Goal: Navigation & Orientation: Find specific page/section

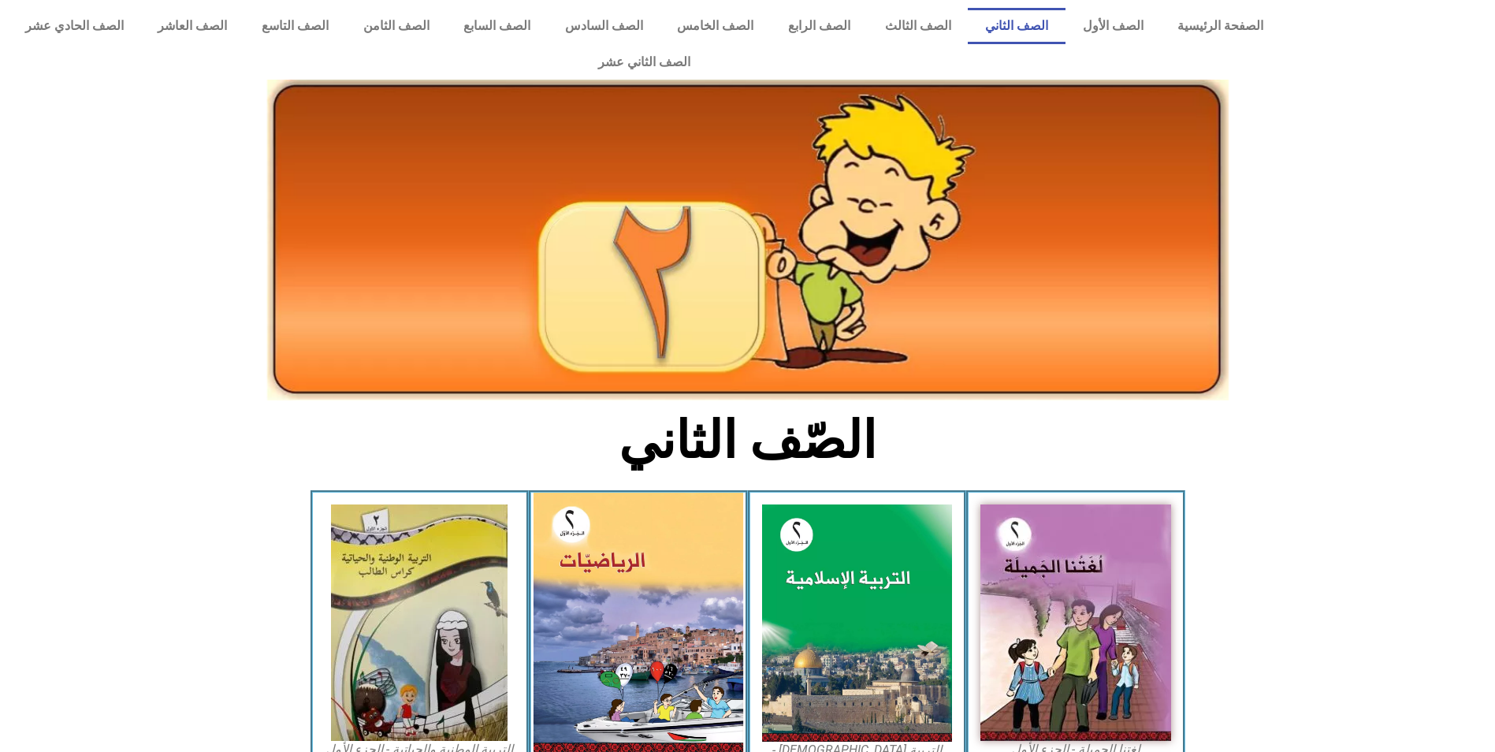
click at [644, 535] on img at bounding box center [639, 622] width 210 height 259
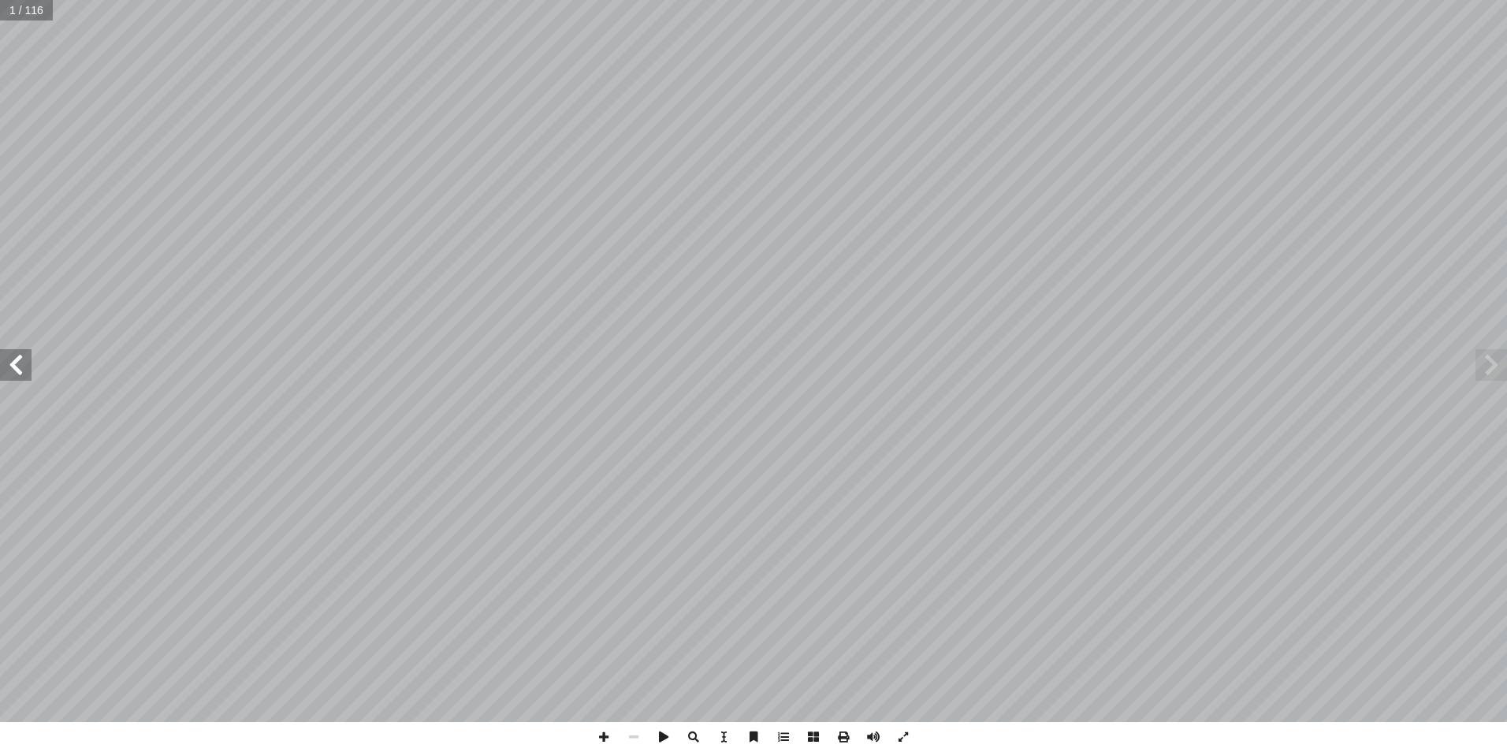
click at [24, 361] on span at bounding box center [16, 365] width 32 height 32
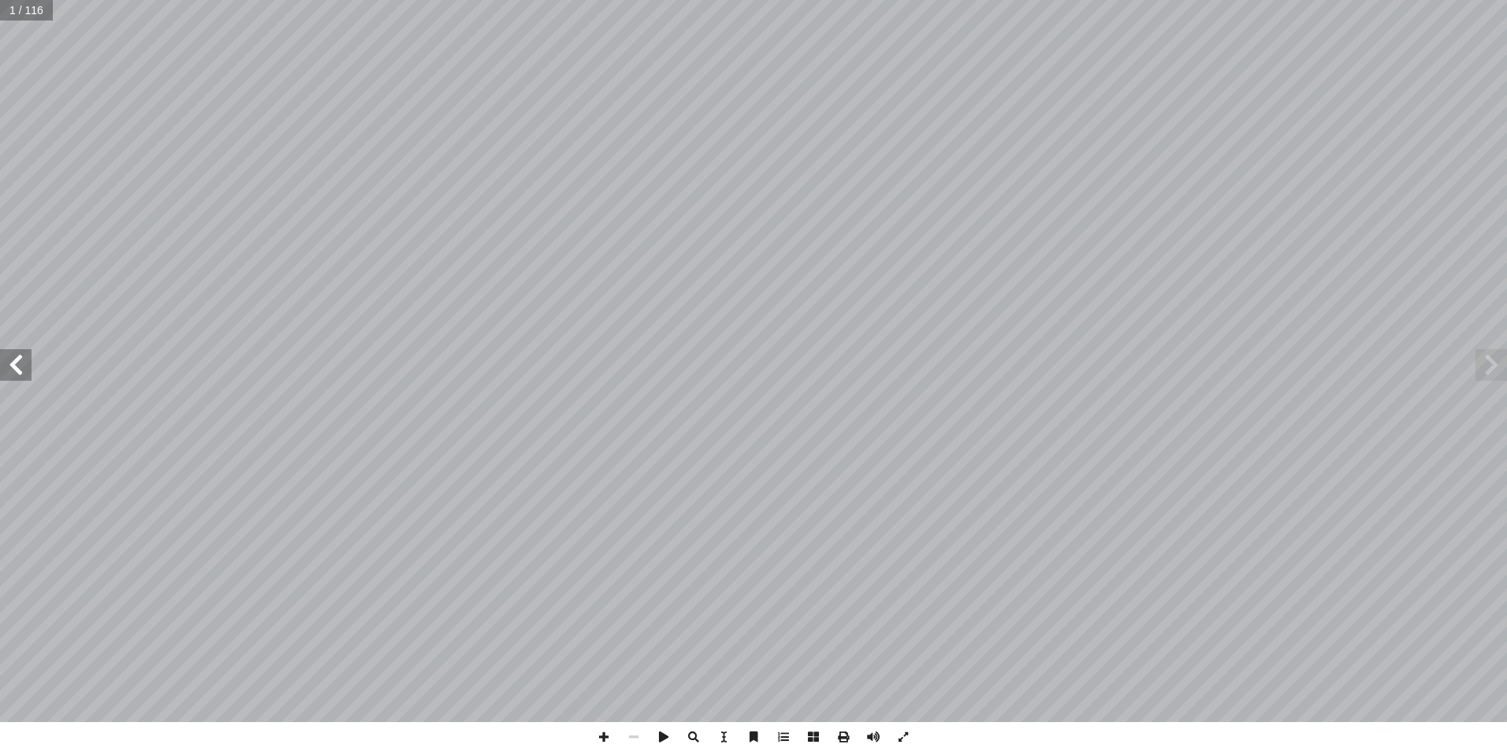
click at [24, 361] on span at bounding box center [16, 365] width 32 height 32
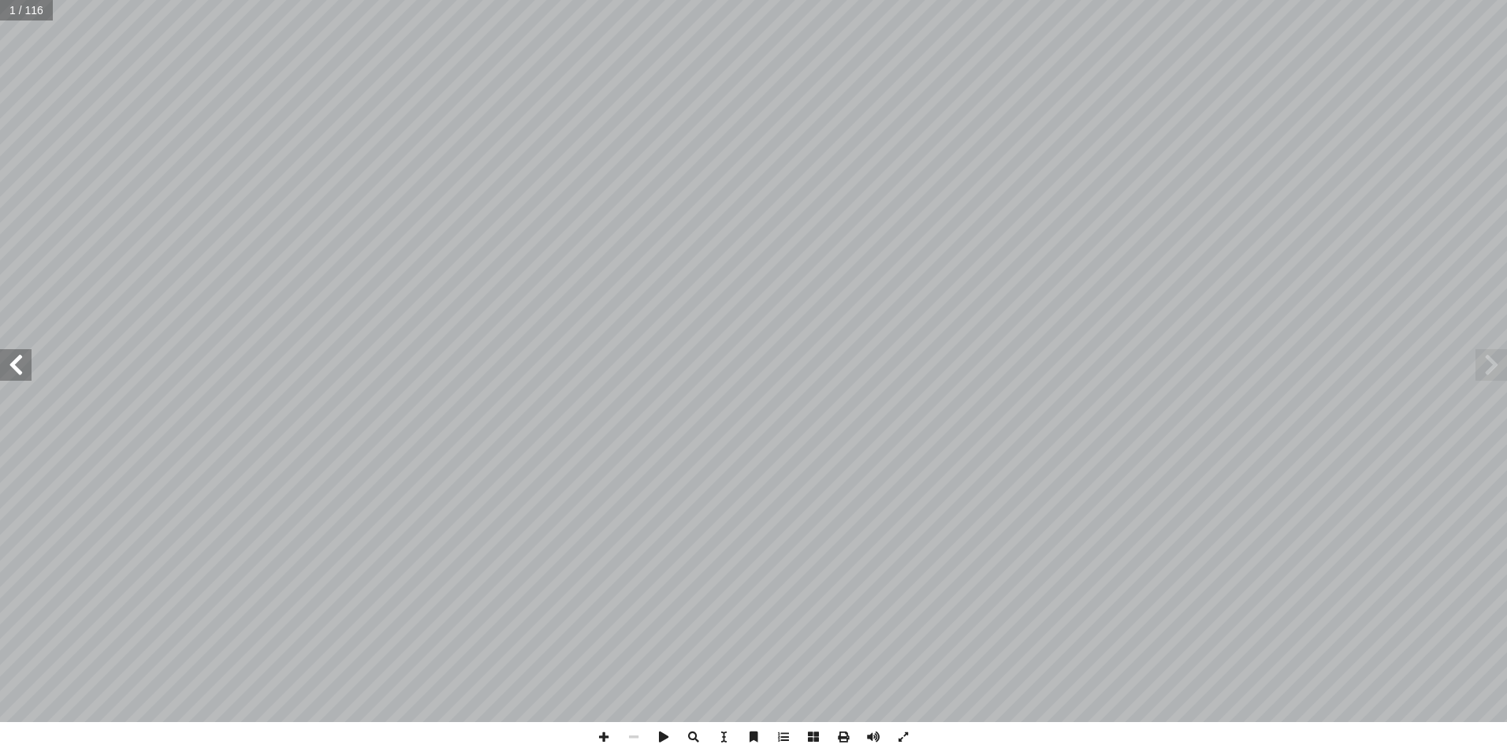
click at [24, 361] on span at bounding box center [16, 365] width 32 height 32
click at [20, 364] on span at bounding box center [16, 365] width 32 height 32
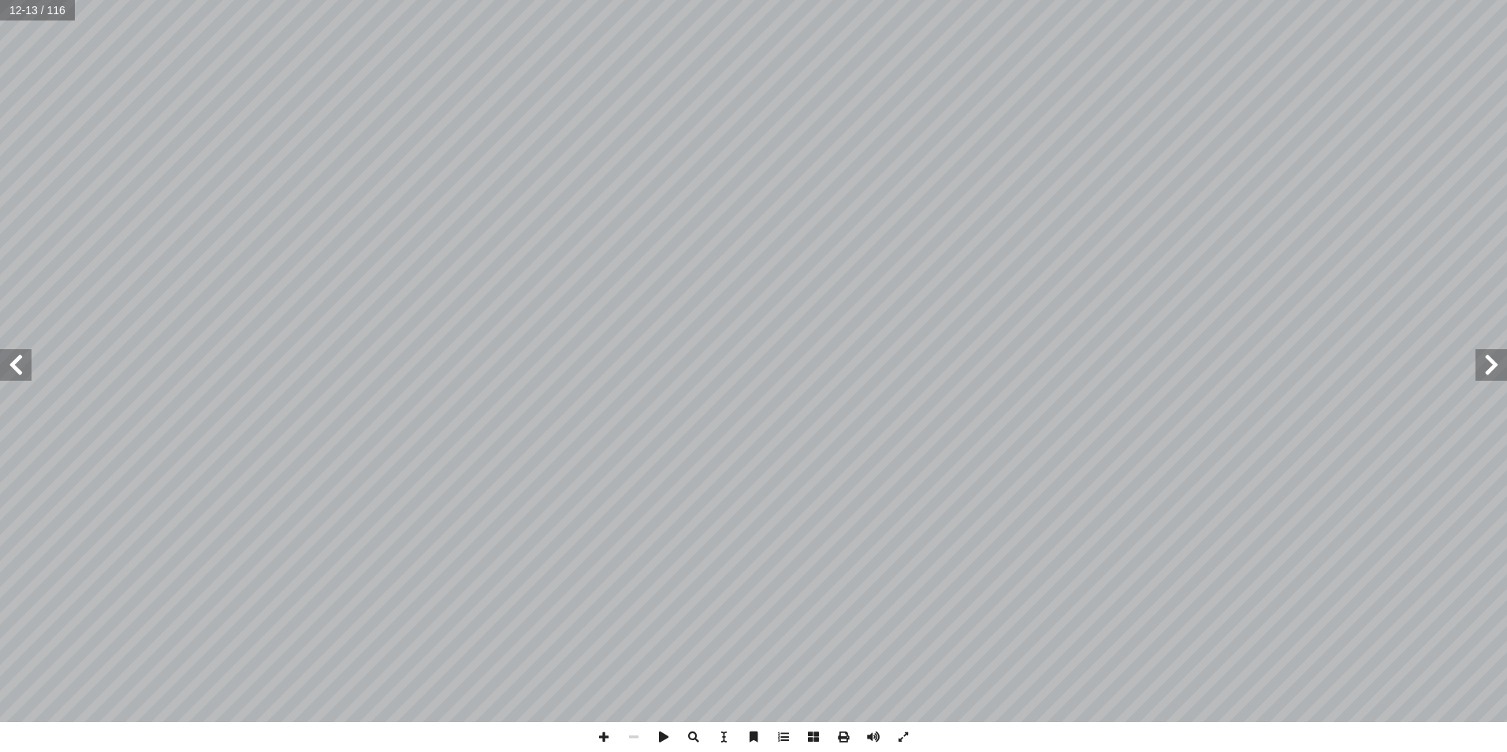
click at [20, 364] on span at bounding box center [16, 365] width 32 height 32
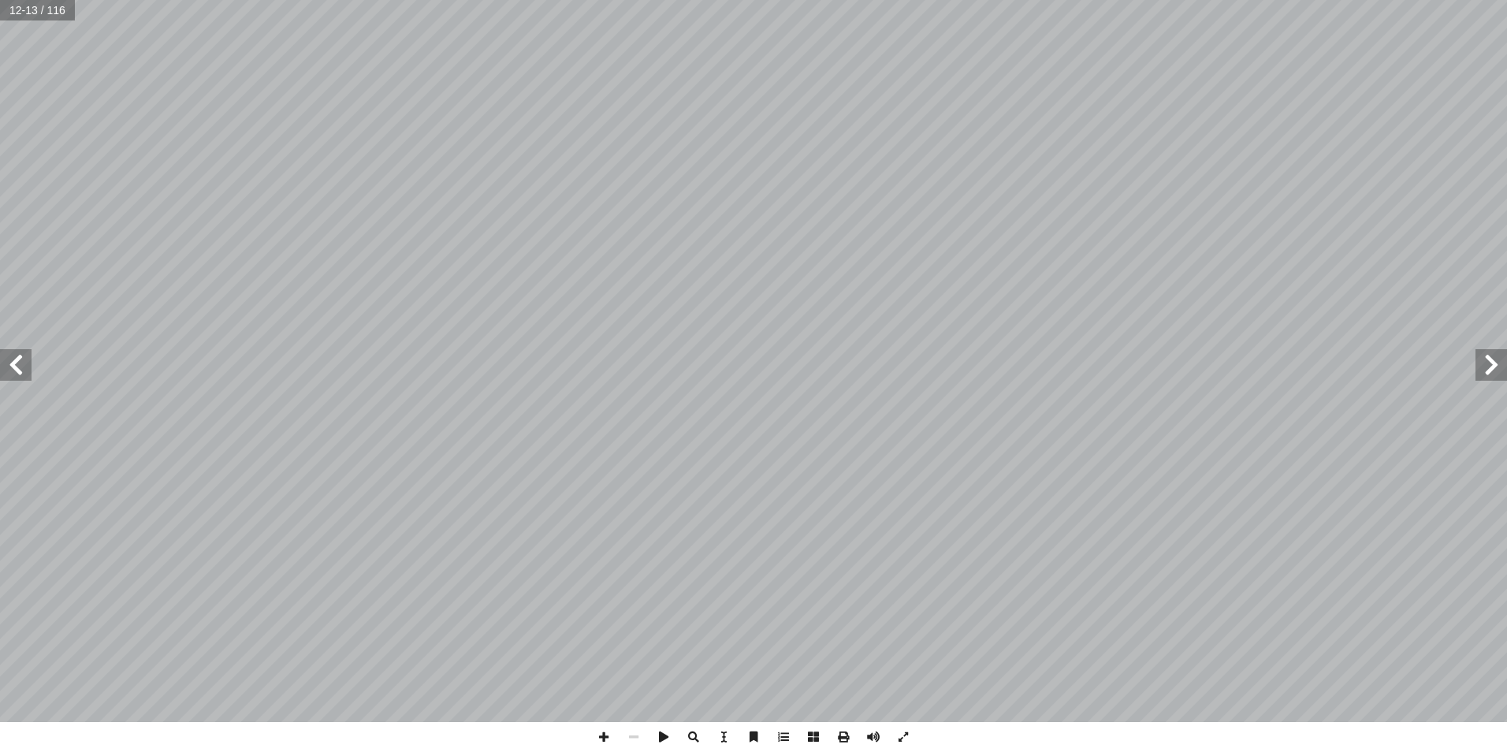
click at [20, 364] on span at bounding box center [16, 365] width 32 height 32
click at [21, 360] on span at bounding box center [16, 365] width 32 height 32
click at [20, 361] on span at bounding box center [16, 365] width 32 height 32
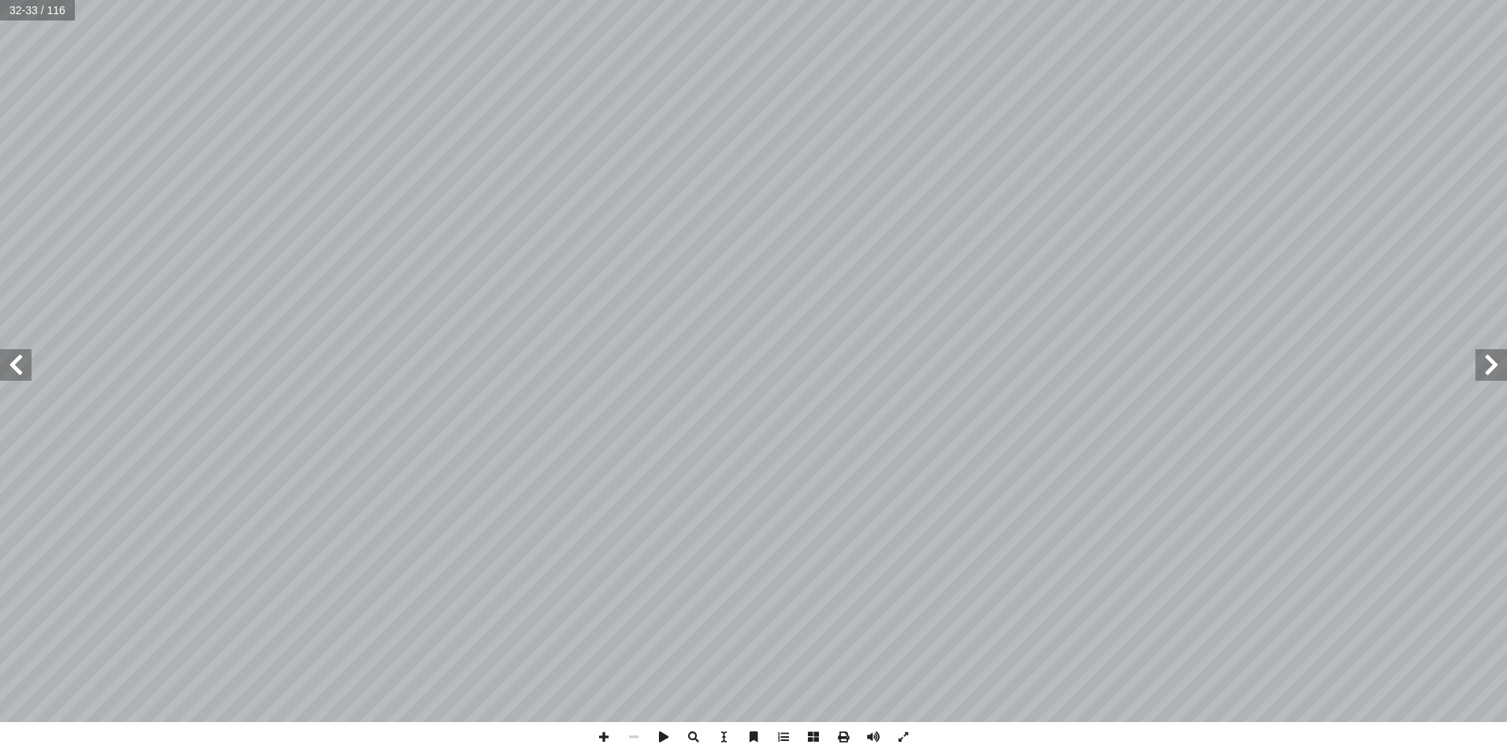
click at [20, 361] on span at bounding box center [16, 365] width 32 height 32
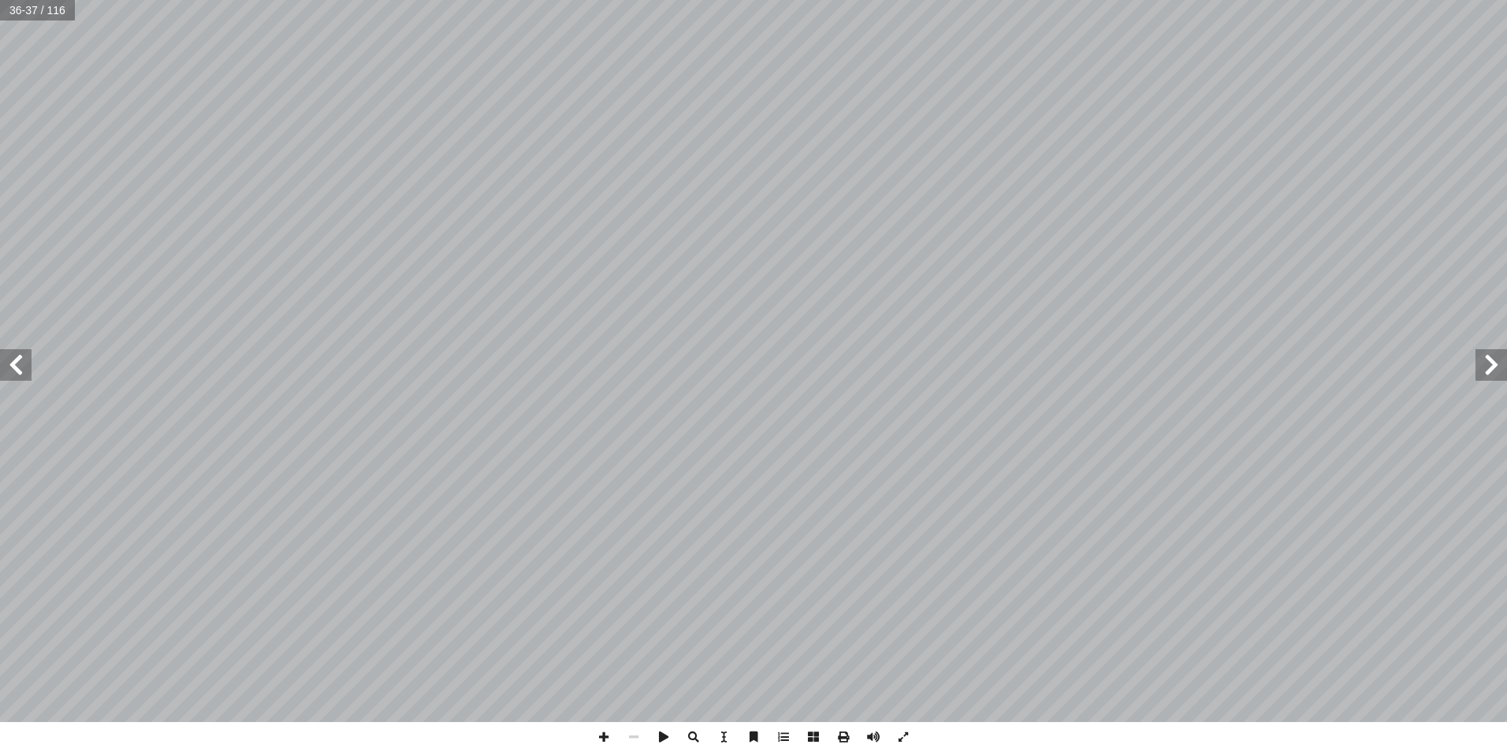
click at [20, 361] on span at bounding box center [16, 365] width 32 height 32
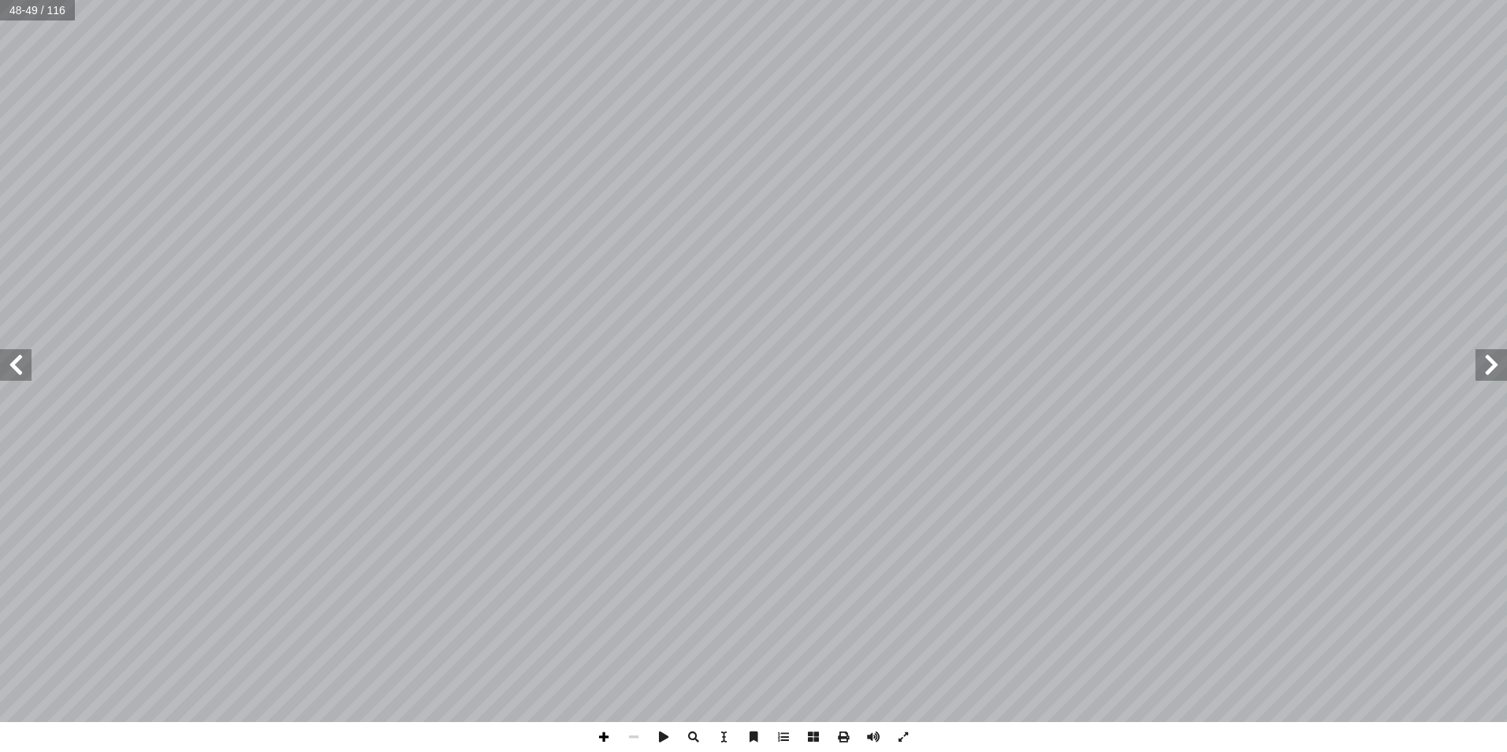
click at [603, 740] on span at bounding box center [604, 737] width 30 height 30
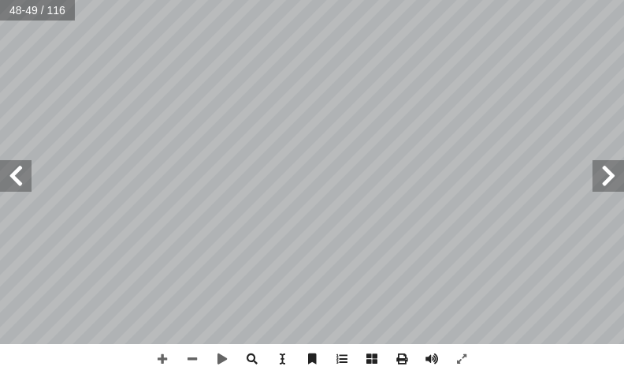
click at [17, 186] on span at bounding box center [16, 176] width 32 height 32
